Goal: Use online tool/utility: Utilize a website feature to perform a specific function

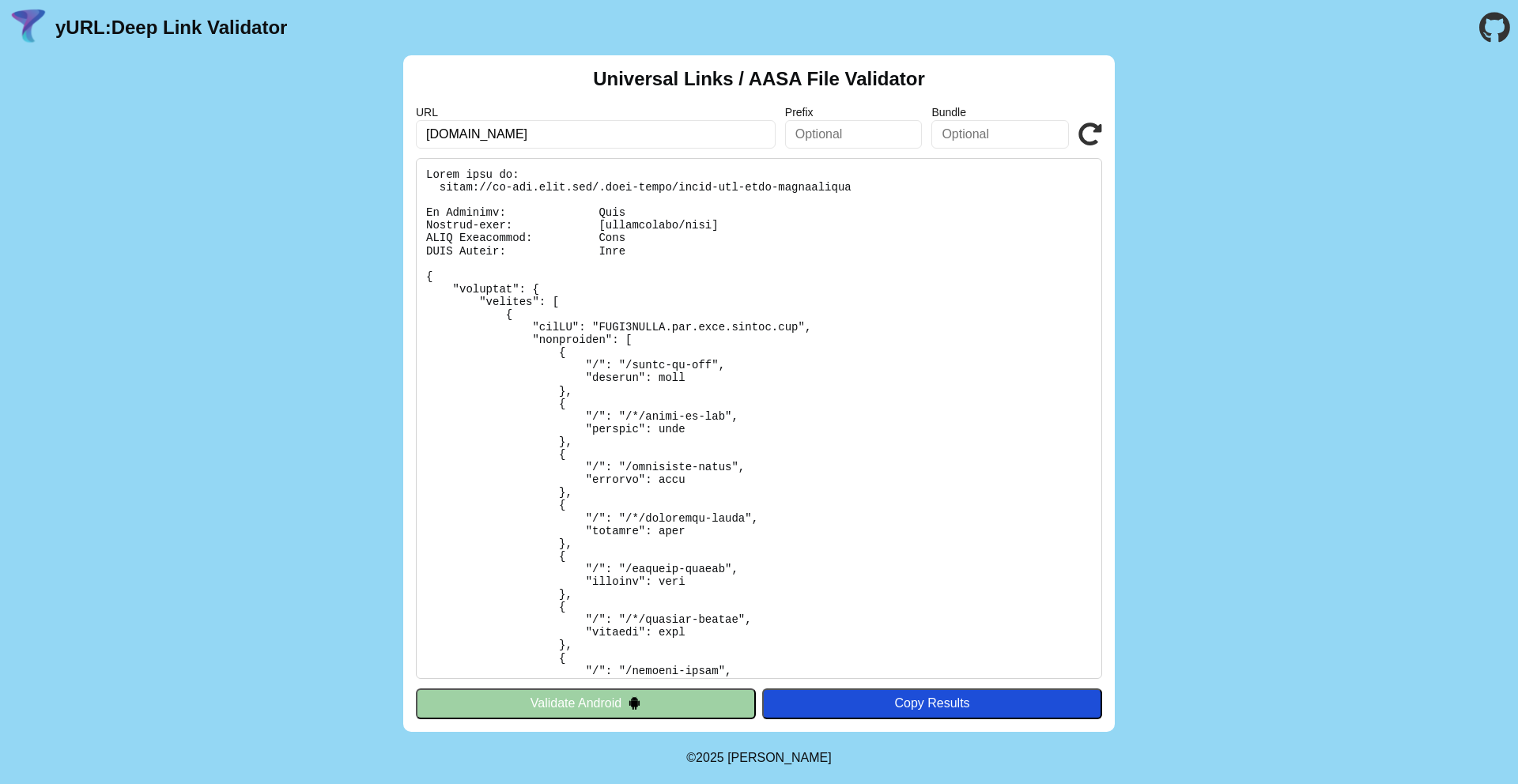
click at [701, 706] on button "Validate Android" at bounding box center [585, 703] width 340 height 30
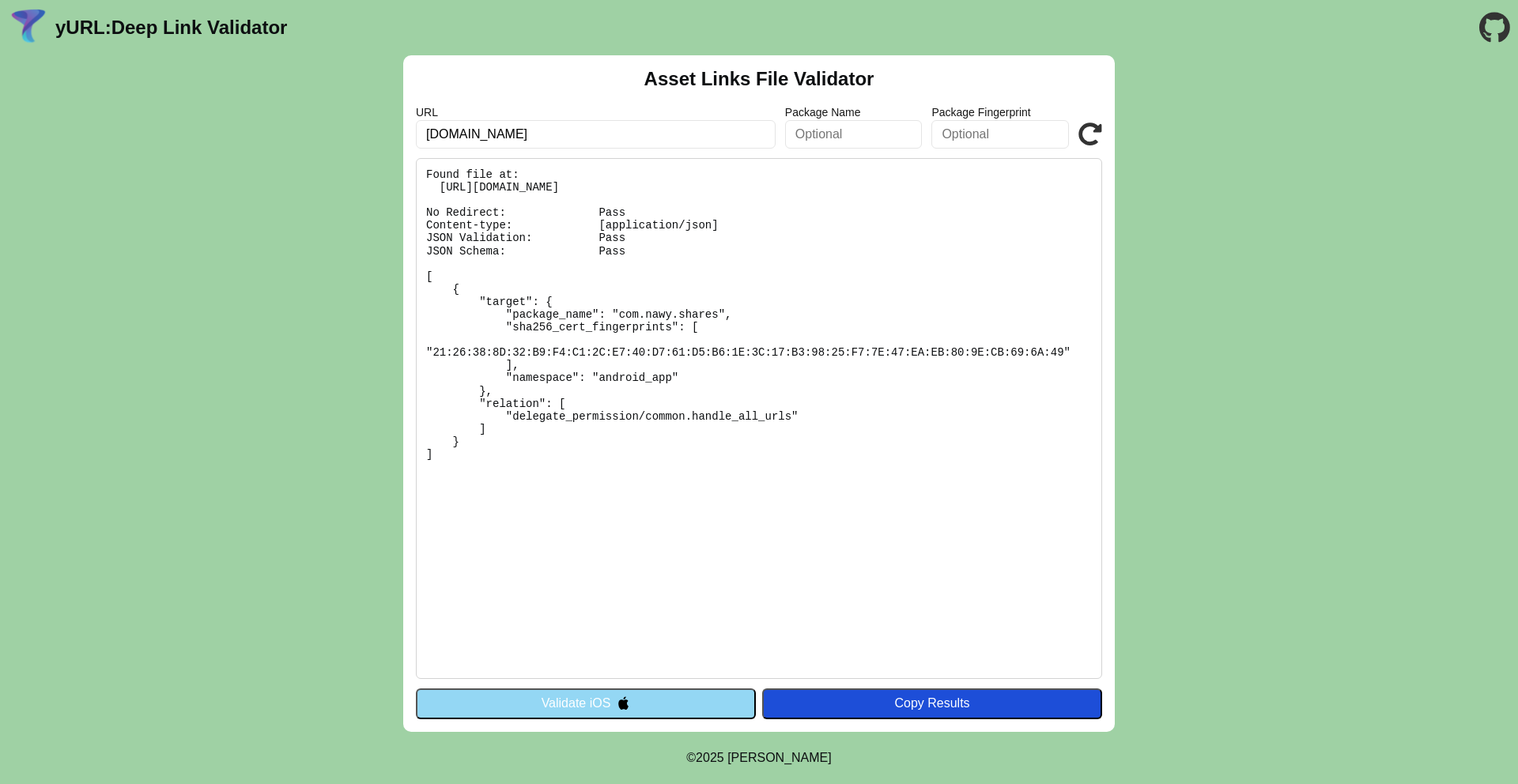
click at [654, 697] on button "Validate iOS" at bounding box center [585, 703] width 340 height 30
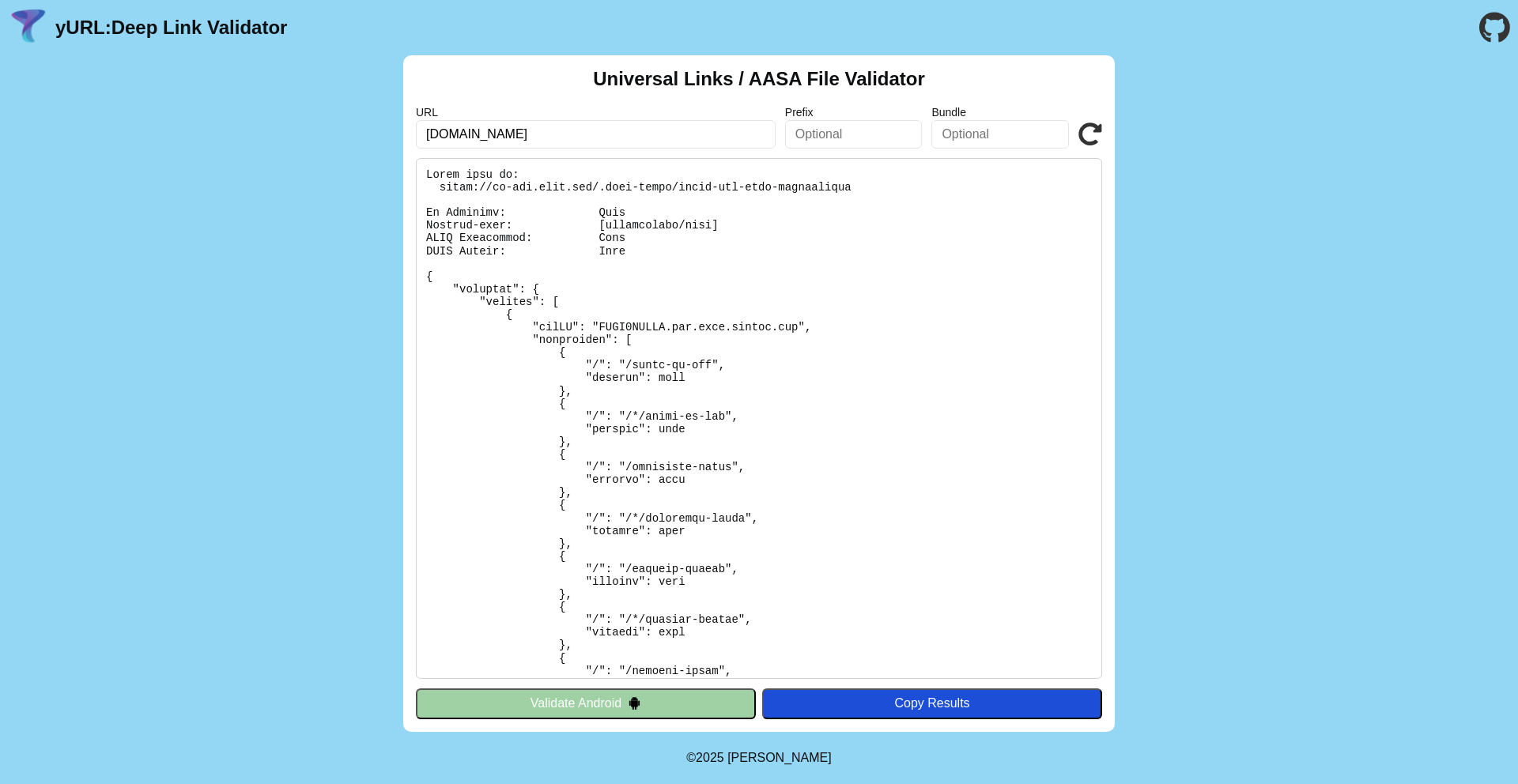
click at [624, 705] on button "Validate Android" at bounding box center [585, 703] width 340 height 30
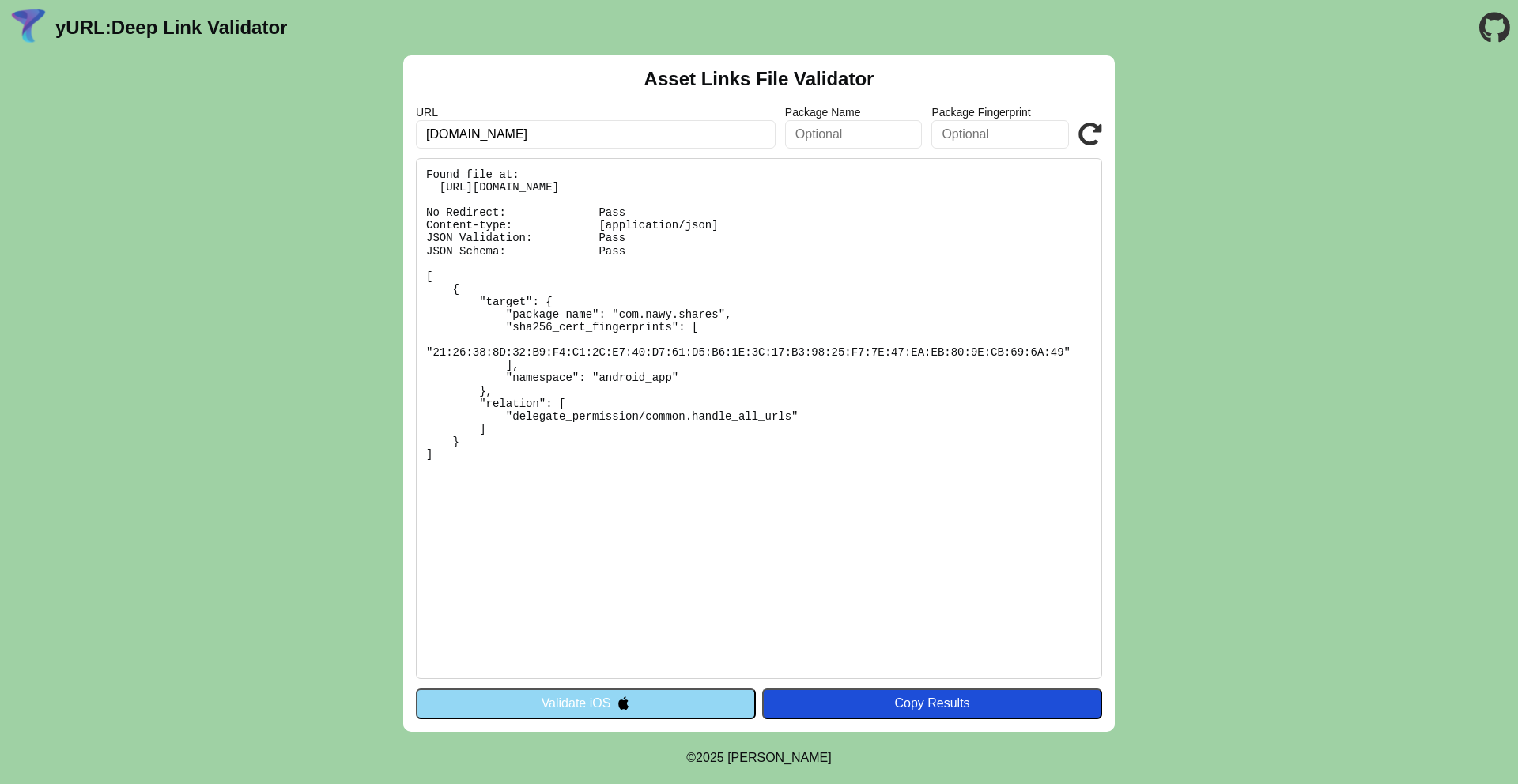
click at [624, 705] on img at bounding box center [623, 702] width 13 height 13
